Goal: Information Seeking & Learning: Learn about a topic

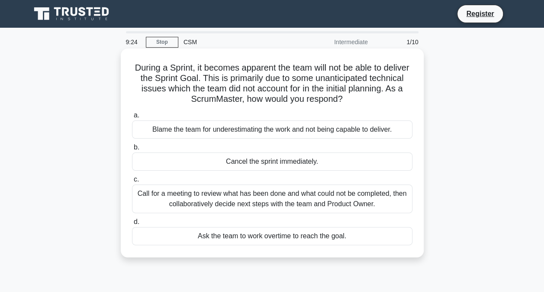
click at [297, 199] on div "Call for a meeting to review what has been done and what could not be completed…" at bounding box center [272, 198] width 280 height 29
click at [132, 182] on input "c. Call for a meeting to review what has been done and what could not be comple…" at bounding box center [132, 180] width 0 height 6
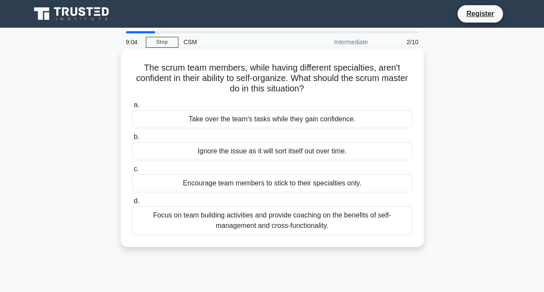
click at [362, 219] on div "Focus on team building activities and provide coaching on the benefits of self-…" at bounding box center [272, 220] width 280 height 29
click at [132, 204] on input "d. Focus on team building activities and provide coaching on the benefits of se…" at bounding box center [132, 201] width 0 height 6
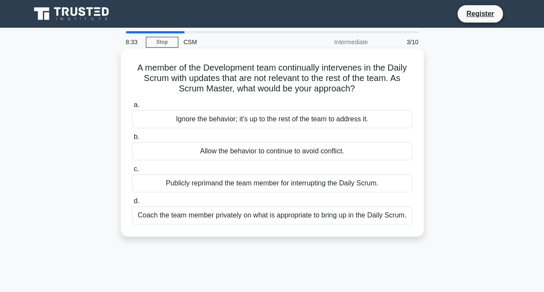
click at [353, 218] on div "Coach the team member privately on what is appropriate to bring up in the Daily…" at bounding box center [272, 215] width 280 height 18
click at [132, 204] on input "d. Coach the team member privately on what is appropriate to bring up in the Da…" at bounding box center [132, 201] width 0 height 6
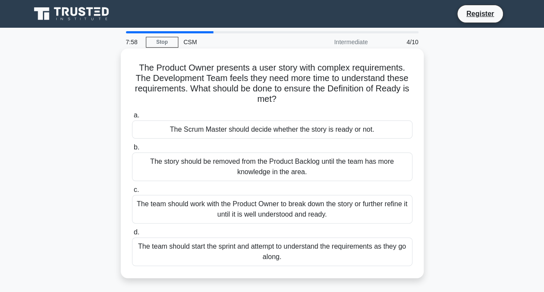
click at [303, 211] on div "The team should work with the Product Owner to break down the story or further …" at bounding box center [272, 209] width 280 height 29
click at [132, 193] on input "c. The team should work with the Product Owner to break down the story or furth…" at bounding box center [132, 190] width 0 height 6
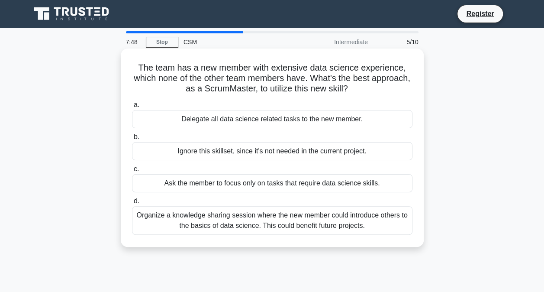
click at [316, 226] on div "Organize a knowledge sharing session where the new member could introduce other…" at bounding box center [272, 220] width 280 height 29
click at [132, 204] on input "d. Organize a knowledge sharing session where the new member could introduce ot…" at bounding box center [132, 201] width 0 height 6
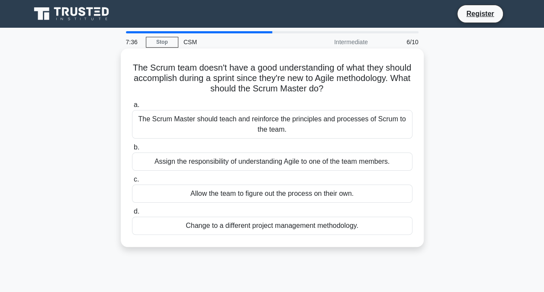
click at [307, 115] on div "The Scrum Master should teach and reinforce the principles and processes of Scr…" at bounding box center [272, 124] width 280 height 29
click at [132, 108] on input "a. The Scrum Master should teach and reinforce the principles and processes of …" at bounding box center [132, 105] width 0 height 6
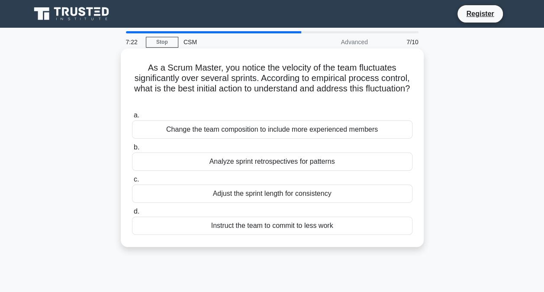
click at [312, 126] on div "Change the team composition to include more experienced members" at bounding box center [272, 129] width 280 height 18
click at [132, 118] on input "a. Change the team composition to include more experienced members" at bounding box center [132, 116] width 0 height 6
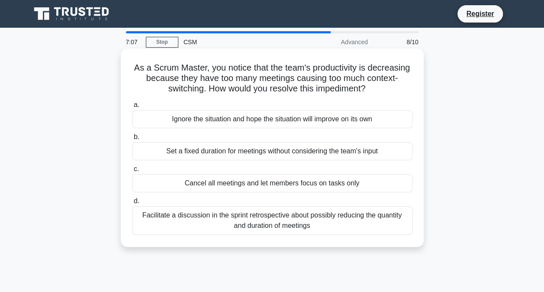
click at [312, 223] on div "Facilitate a discussion in the sprint retrospective about possibly reducing the…" at bounding box center [272, 220] width 280 height 29
click at [132, 204] on input "d. Facilitate a discussion in the sprint retrospective about possibly reducing …" at bounding box center [132, 201] width 0 height 6
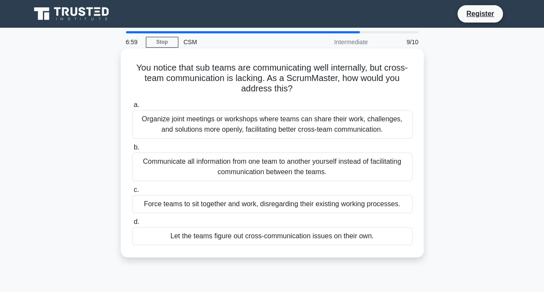
click at [316, 237] on div "Let the teams figure out cross-communication issues on their own." at bounding box center [272, 236] width 280 height 18
click at [132, 225] on input "d. Let the teams figure out cross-communication issues on their own." at bounding box center [132, 222] width 0 height 6
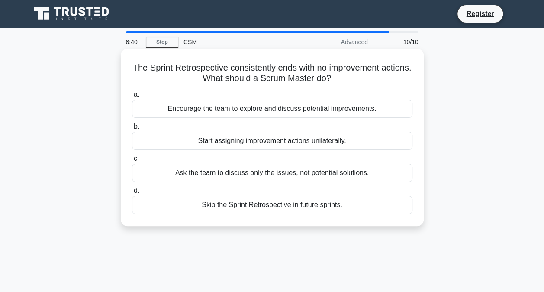
click at [306, 114] on div "Encourage the team to explore and discuss potential improvements." at bounding box center [272, 109] width 280 height 18
click at [132, 97] on input "a. Encourage the team to explore and discuss potential improvements." at bounding box center [132, 95] width 0 height 6
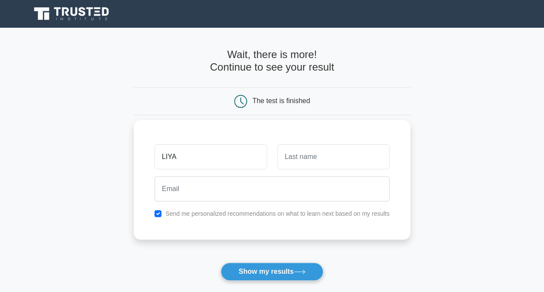
type input "LIYA"
click at [309, 152] on input "text" at bounding box center [333, 156] width 112 height 25
type input "ALEX"
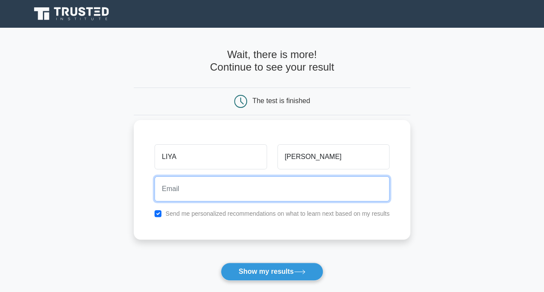
click at [294, 187] on input "email" at bounding box center [272, 188] width 235 height 25
type input "L"
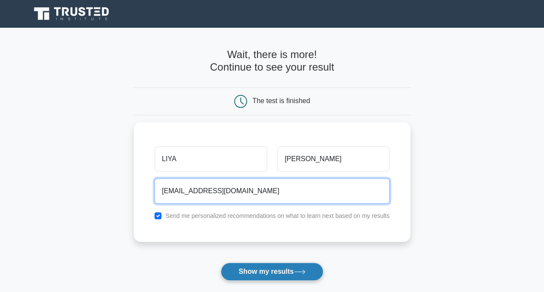
type input "liya.alex@allianz.com"
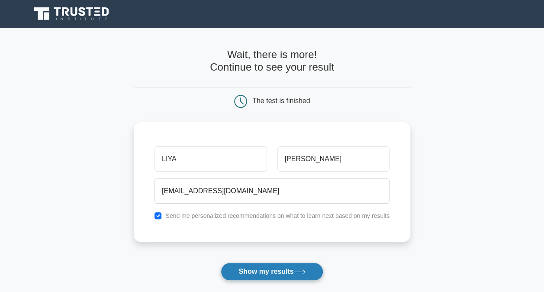
click at [289, 266] on button "Show my results" at bounding box center [272, 271] width 102 height 18
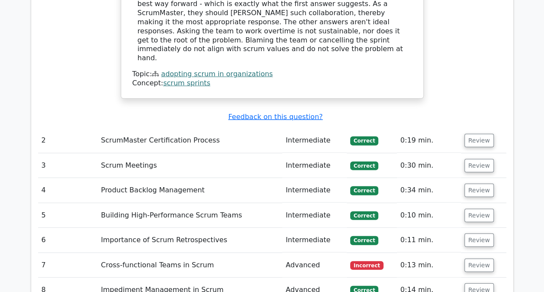
scroll to position [1055, 0]
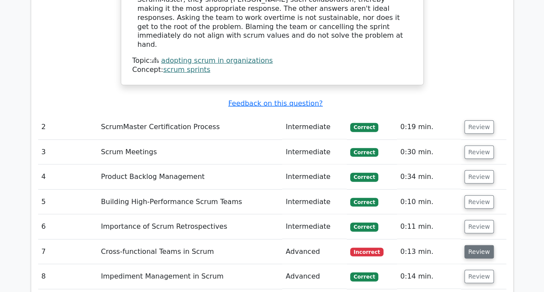
click at [485, 245] on button "Review" at bounding box center [478, 251] width 29 height 13
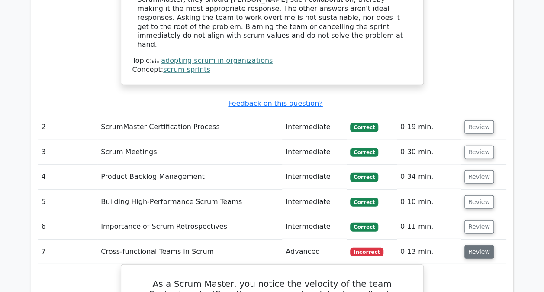
click at [485, 245] on button "Review" at bounding box center [478, 251] width 29 height 13
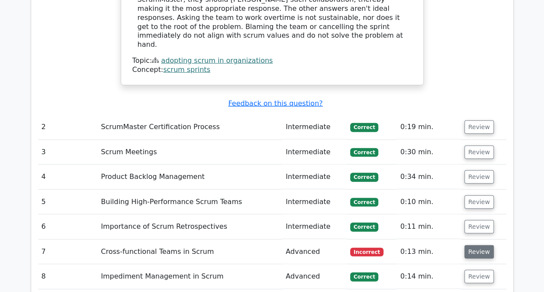
click at [485, 245] on button "Review" at bounding box center [478, 251] width 29 height 13
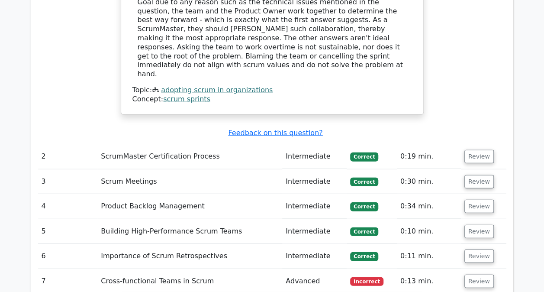
scroll to position [1015, 0]
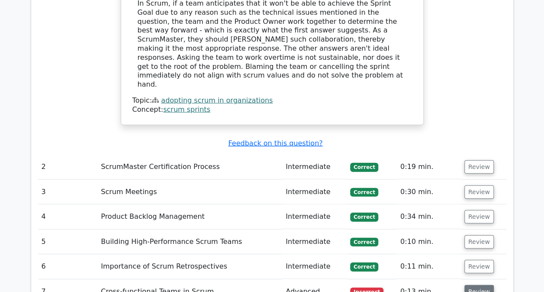
click at [470, 285] on button "Review" at bounding box center [478, 291] width 29 height 13
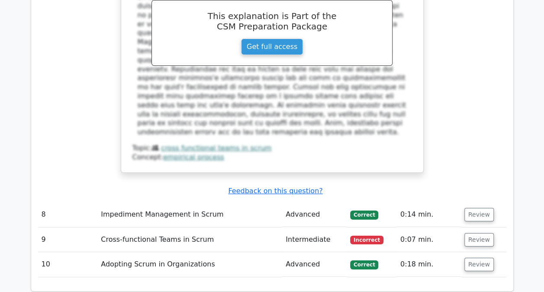
scroll to position [1552, 0]
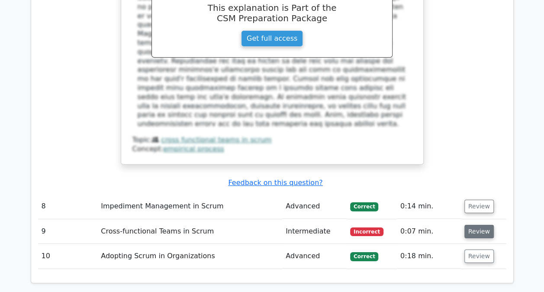
click at [473, 225] on button "Review" at bounding box center [478, 231] width 29 height 13
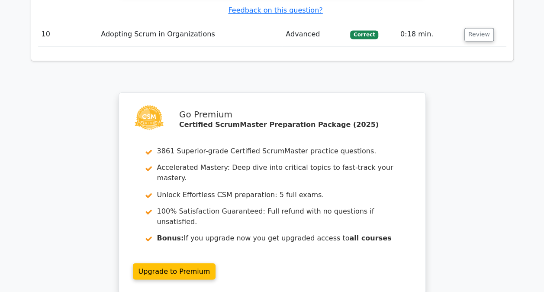
scroll to position [2283, 0]
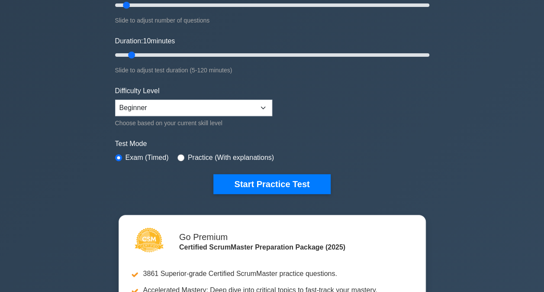
scroll to position [161, 0]
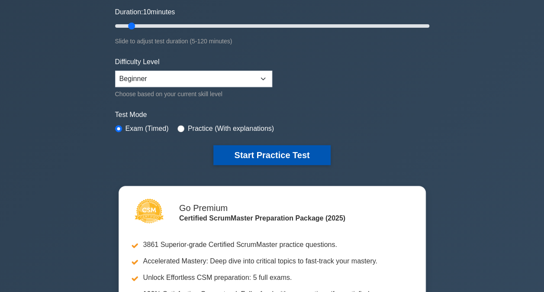
click at [314, 159] on button "Start Practice Test" at bounding box center [271, 155] width 117 height 20
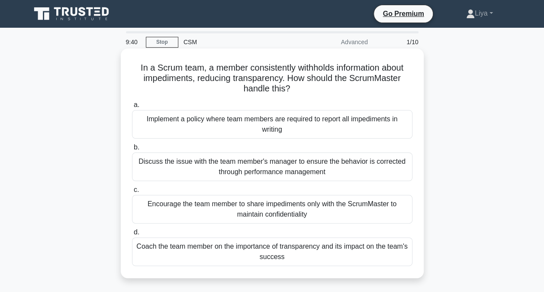
click at [304, 245] on div "Coach the team member on the importance of transparency and its impact on the t…" at bounding box center [272, 251] width 280 height 29
click at [132, 235] on input "d. Coach the team member on the importance of transparency and its impact on th…" at bounding box center [132, 232] width 0 height 6
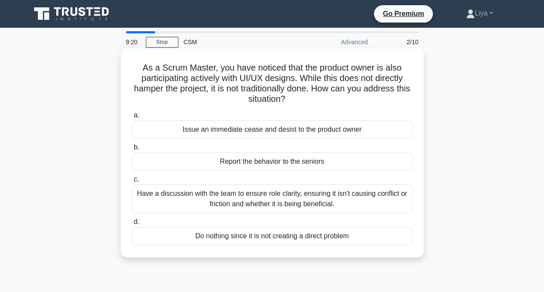
click at [304, 238] on div "Do nothing since it is not creating a direct problem" at bounding box center [272, 236] width 280 height 18
click at [132, 225] on input "d. Do nothing since it is not creating a direct problem" at bounding box center [132, 222] width 0 height 6
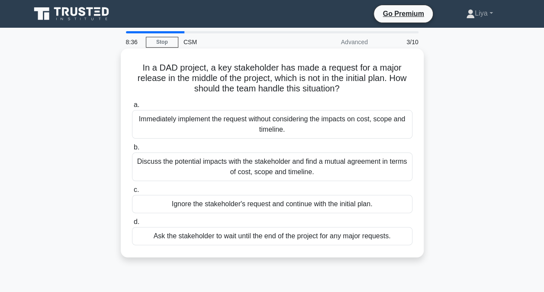
click at [333, 233] on div "Ask the stakeholder to wait until the end of the project for any major requests." at bounding box center [272, 236] width 280 height 18
click at [132, 225] on input "d. Ask the stakeholder to wait until the end of the project for any major reque…" at bounding box center [132, 222] width 0 height 6
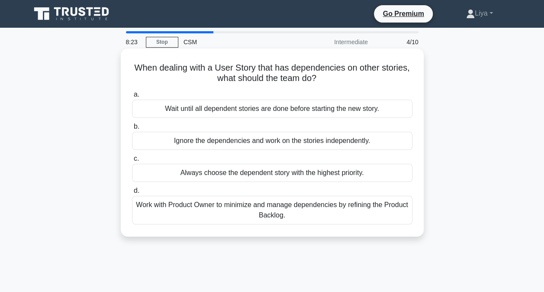
click at [330, 210] on div "Work with Product Owner to minimize and manage dependencies by refining the Pro…" at bounding box center [272, 210] width 280 height 29
click at [132, 193] on input "d. Work with Product Owner to minimize and manage dependencies by refining the …" at bounding box center [132, 191] width 0 height 6
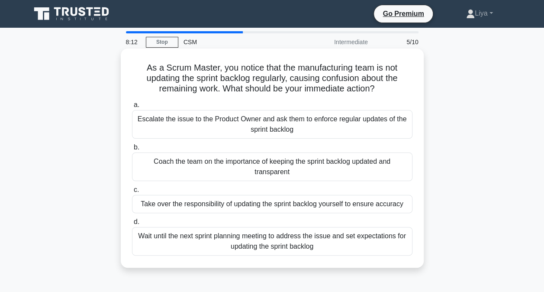
click at [327, 165] on div "Coach the team on the importance of keeping the sprint backlog updated and tran…" at bounding box center [272, 166] width 280 height 29
click at [132, 150] on input "b. Coach the team on the importance of keeping the sprint backlog updated and t…" at bounding box center [132, 148] width 0 height 6
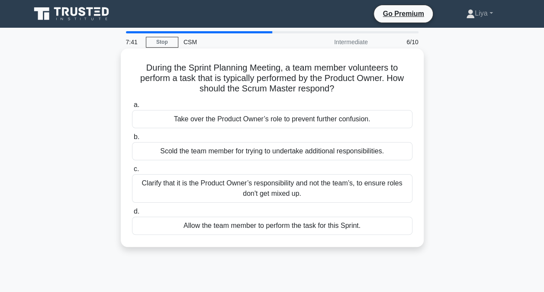
click at [320, 193] on div "Clarify that it is the Product Owner’s responsibility and not the team’s, to en…" at bounding box center [272, 188] width 280 height 29
click at [132, 172] on input "c. Clarify that it is the Product Owner’s responsibility and not the team’s, to…" at bounding box center [132, 169] width 0 height 6
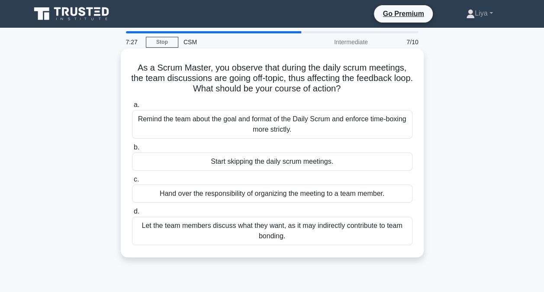
click at [340, 234] on div "Let the team members discuss what they want, as it may indirectly contribute to…" at bounding box center [272, 230] width 280 height 29
click at [132, 214] on input "d. Let the team members discuss what they want, as it may indirectly contribute…" at bounding box center [132, 212] width 0 height 6
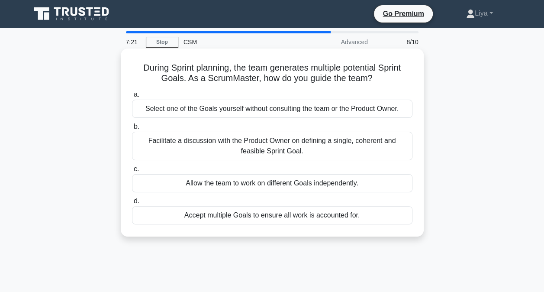
click at [325, 152] on div "Facilitate a discussion with the Product Owner on defining a single, coherent a…" at bounding box center [272, 146] width 280 height 29
click at [132, 129] on input "b. Facilitate a discussion with the Product Owner on defining a single, coheren…" at bounding box center [132, 127] width 0 height 6
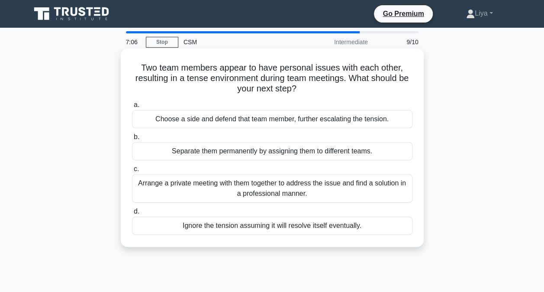
click at [285, 182] on div "Arrange a private meeting with them together to address the issue and find a so…" at bounding box center [272, 188] width 280 height 29
click at [132, 172] on input "c. Arrange a private meeting with them together to address the issue and find a…" at bounding box center [132, 169] width 0 height 6
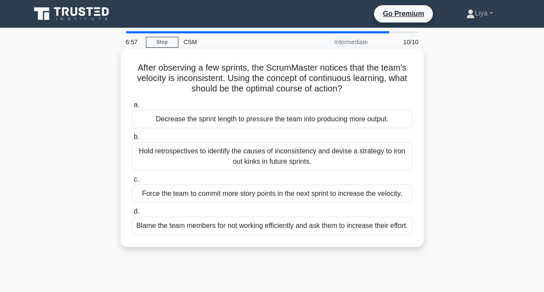
click at [285, 198] on div "Force the team to commit more story points in the next sprint to increase the v…" at bounding box center [272, 193] width 280 height 18
click at [132, 182] on input "c. Force the team to commit more story points in the next sprint to increase th…" at bounding box center [132, 180] width 0 height 6
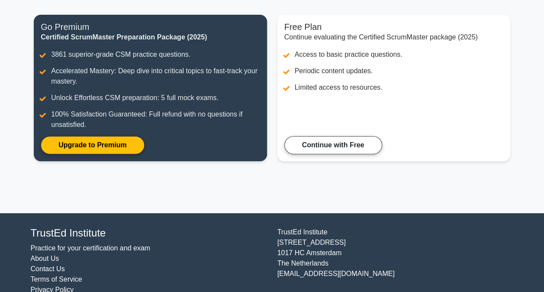
scroll to position [120, 0]
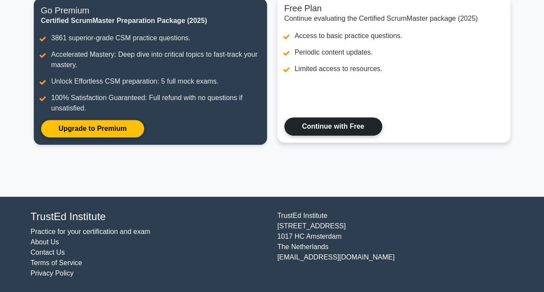
click at [353, 119] on link "Continue with Free" at bounding box center [333, 126] width 98 height 18
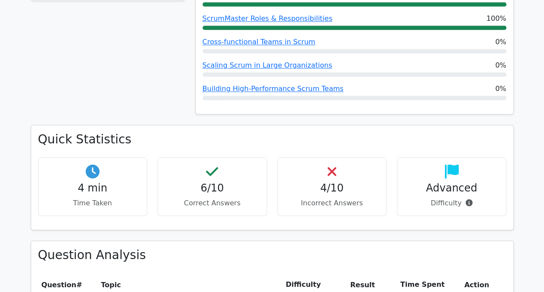
scroll to position [502, 0]
